Goal: Transaction & Acquisition: Register for event/course

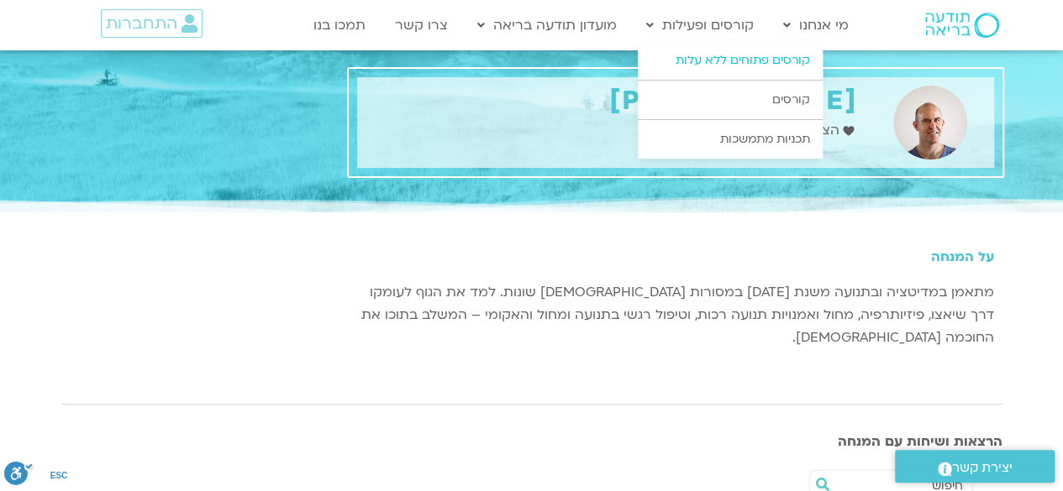
click at [720, 59] on link "קורסים פתוחים ללא עלות" at bounding box center [730, 60] width 185 height 39
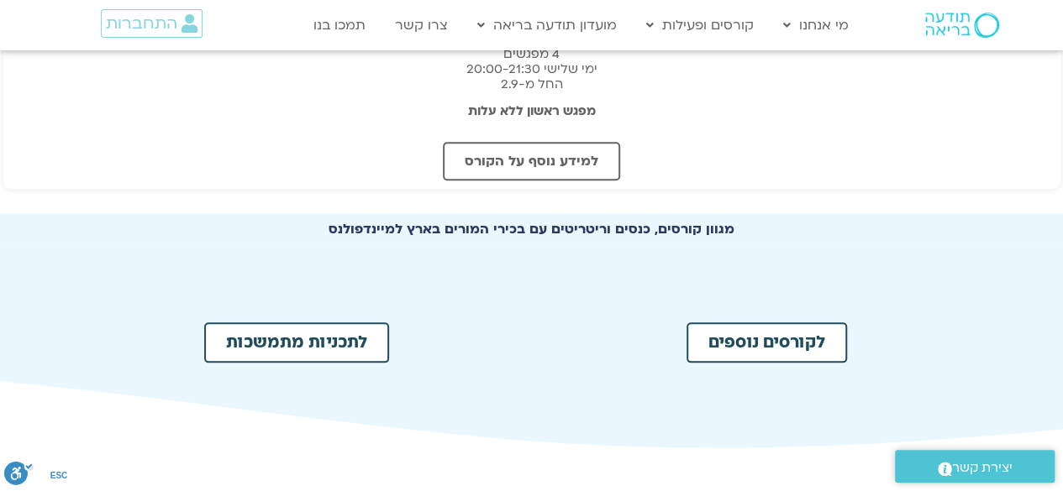
scroll to position [756, 0]
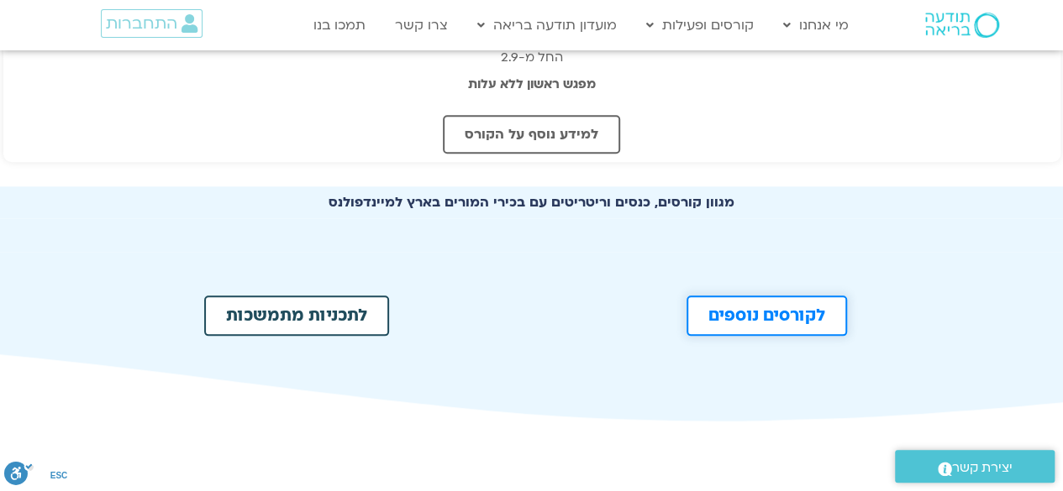
click at [754, 318] on span "לקורסים נוספים" at bounding box center [766, 316] width 117 height 17
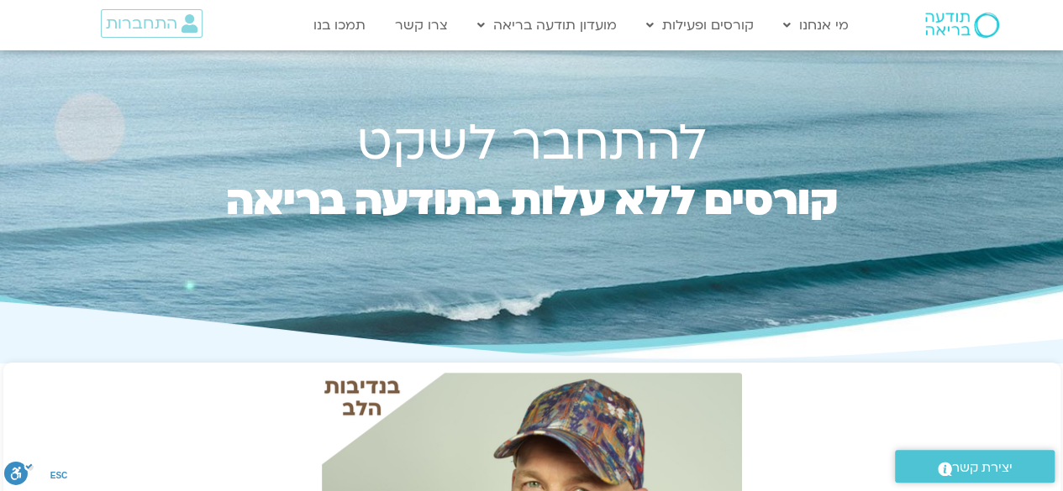
scroll to position [0, 0]
